Goal: Check status: Check status

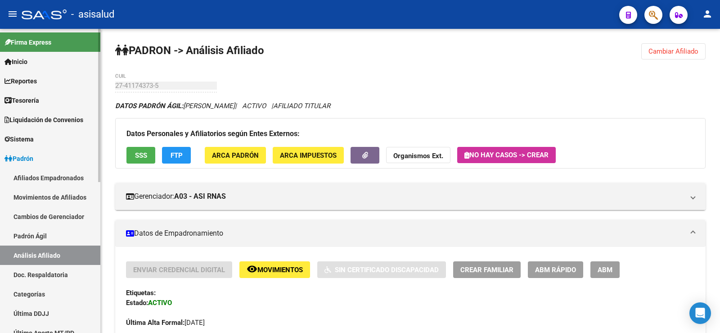
scroll to position [594, 0]
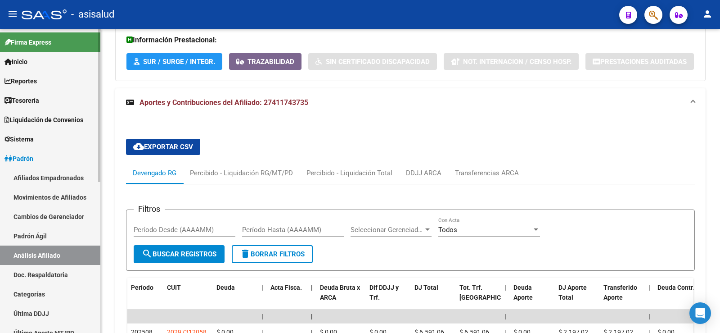
click at [44, 233] on link "Padrón Ágil" at bounding box center [50, 235] width 100 height 19
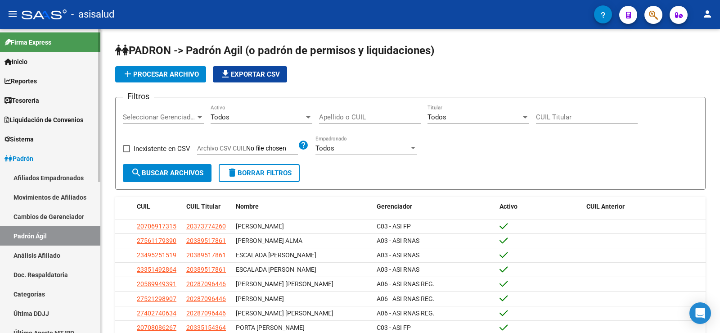
click at [32, 264] on link "Análisis Afiliado" at bounding box center [50, 254] width 100 height 19
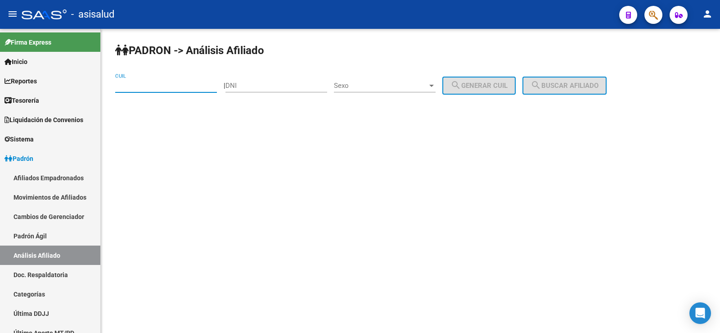
click at [131, 88] on input "CUIL" at bounding box center [166, 85] width 102 height 8
paste input "20-45299934-0"
type input "20-45299934-0"
click at [571, 81] on span "search Buscar afiliado" at bounding box center [565, 85] width 68 height 8
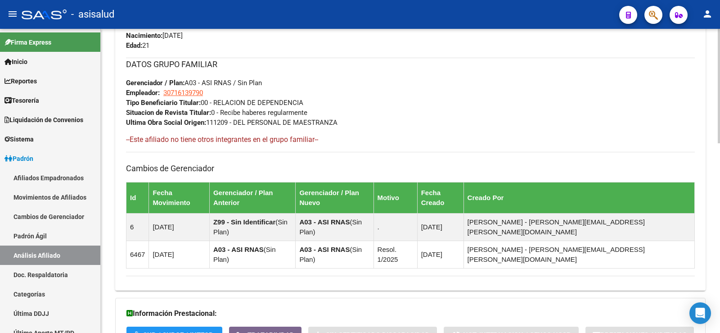
scroll to position [502, 0]
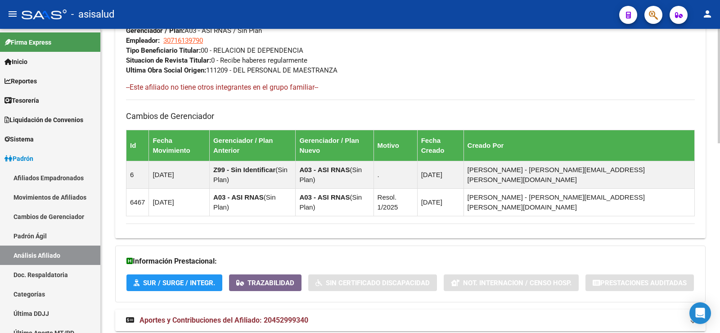
click at [267, 309] on mat-expansion-panel-header "Aportes y Contribuciones del Afiliado: 20452999340" at bounding box center [410, 320] width 591 height 22
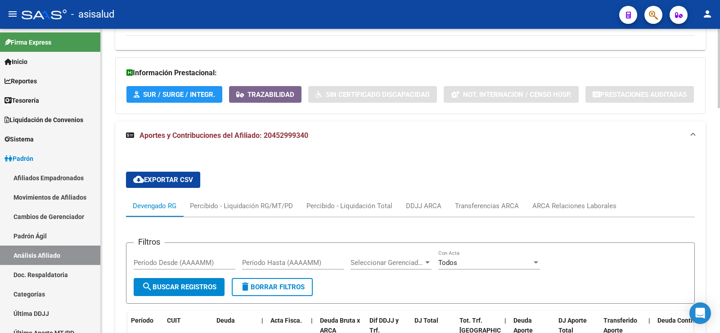
scroll to position [734, 0]
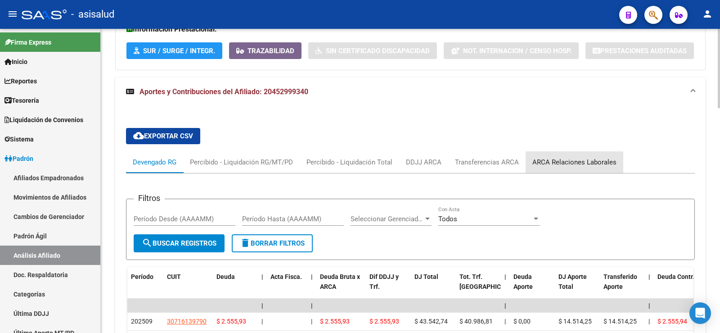
click at [601, 157] on div "ARCA Relaciones Laborales" at bounding box center [575, 162] width 84 height 10
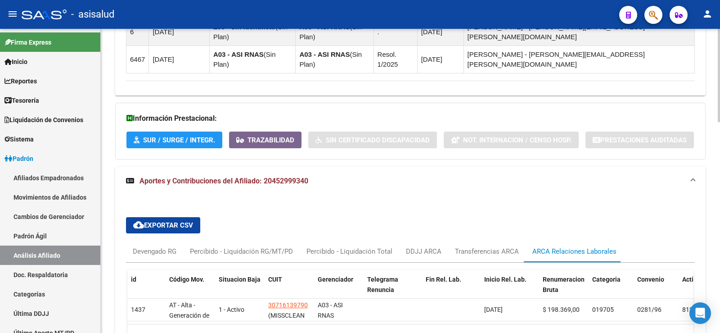
scroll to position [689, 0]
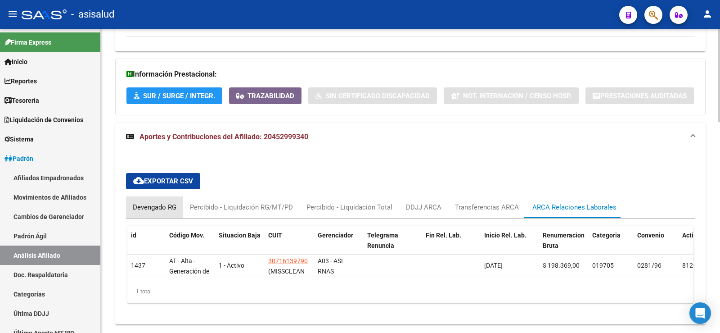
click at [150, 202] on div "Devengado RG" at bounding box center [155, 207] width 44 height 10
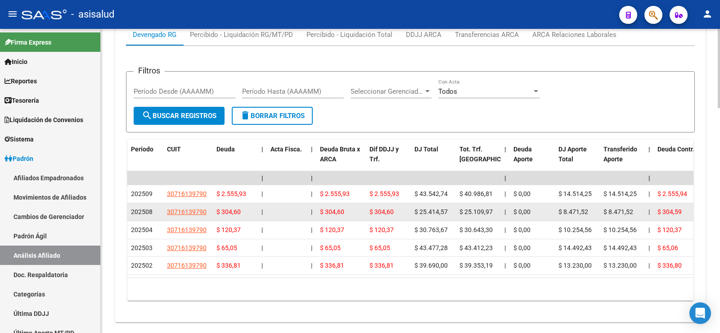
scroll to position [817, 0]
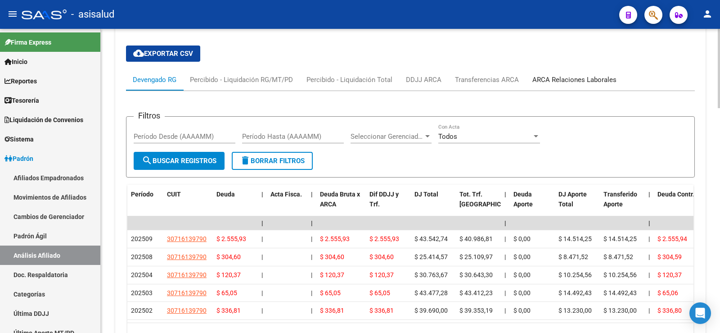
click at [598, 75] on div "ARCA Relaciones Laborales" at bounding box center [575, 80] width 84 height 10
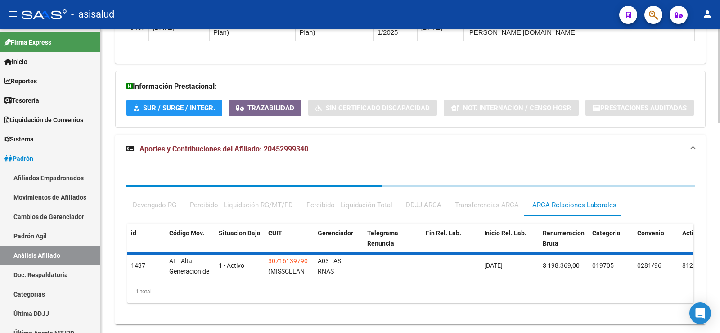
scroll to position [689, 0]
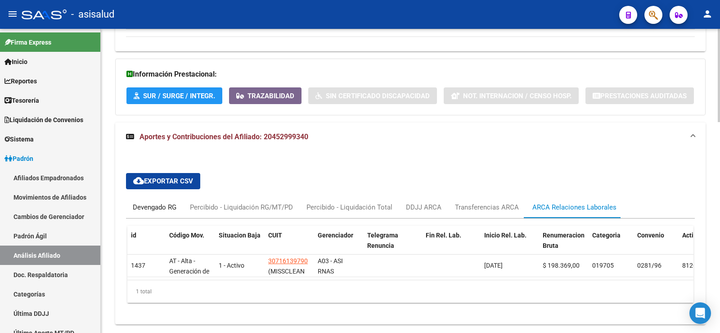
click at [157, 202] on div "Devengado RG" at bounding box center [155, 207] width 44 height 10
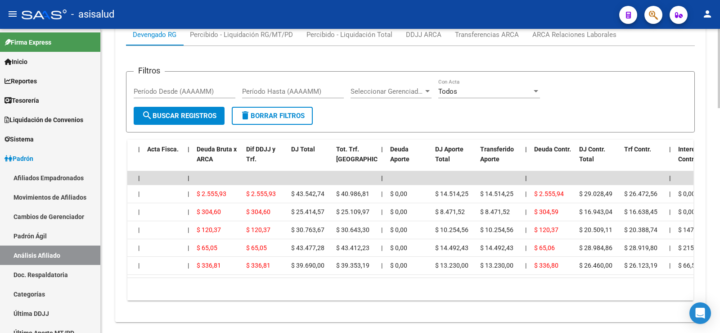
scroll to position [0, 0]
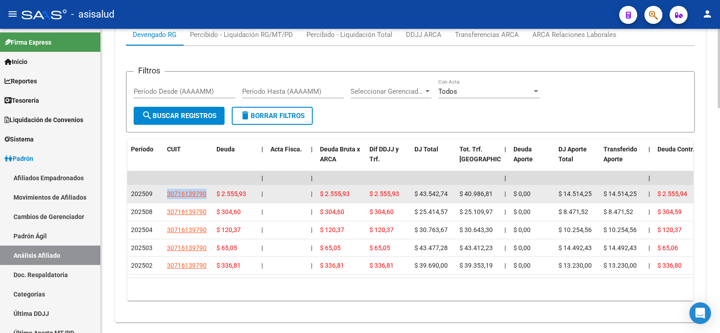
drag, startPoint x: 164, startPoint y: 163, endPoint x: 197, endPoint y: 165, distance: 32.9
click at [211, 185] on datatable-body-cell "30716139790" at bounding box center [188, 194] width 50 height 18
